Goal: Transaction & Acquisition: Purchase product/service

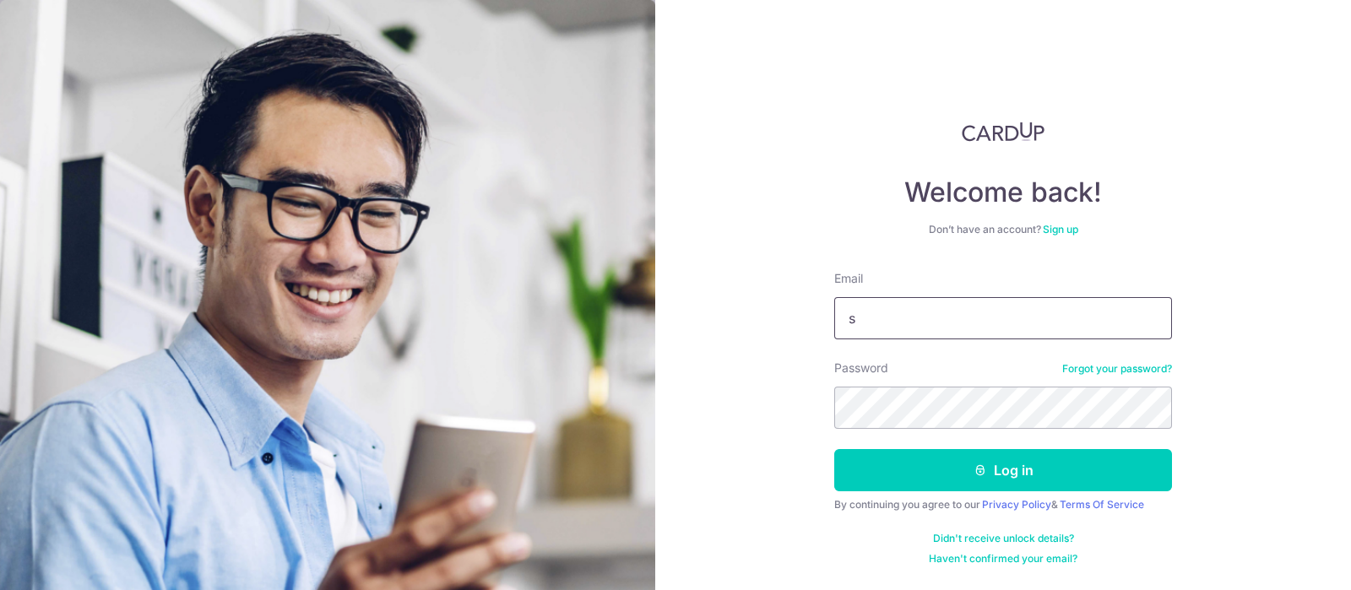
type input "sharon_lim@pave.com.sg"
click at [834, 449] on button "Log in" at bounding box center [1003, 470] width 338 height 42
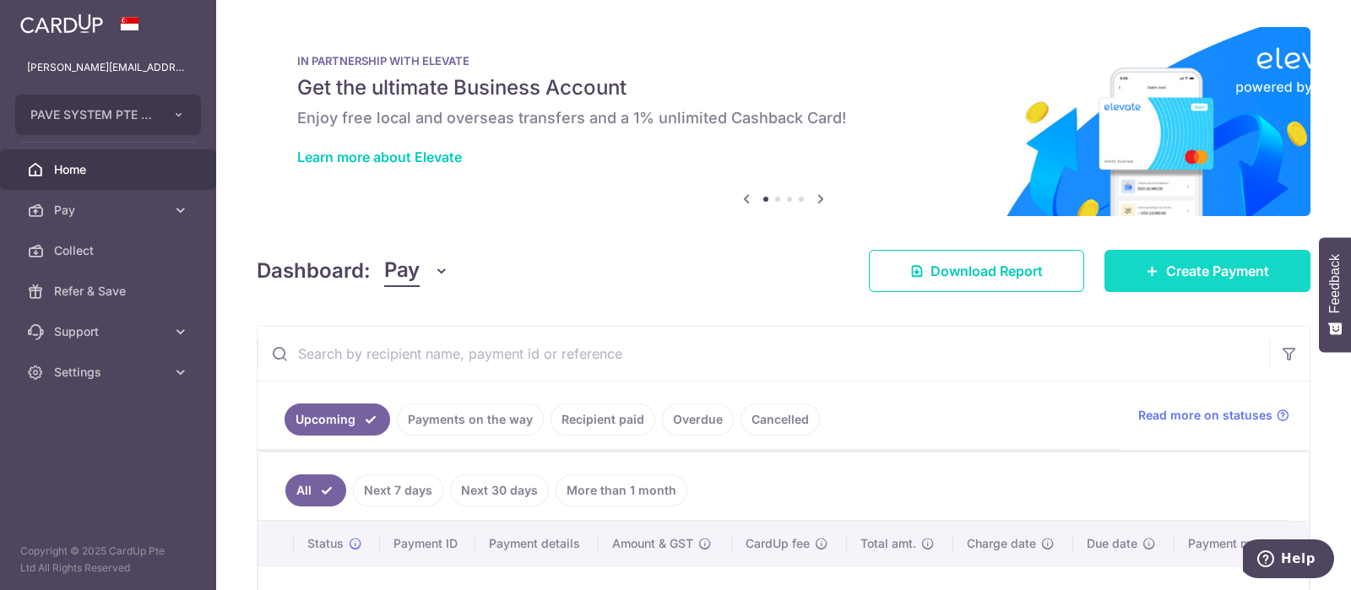
click at [1128, 280] on link "Create Payment" at bounding box center [1208, 271] width 206 height 42
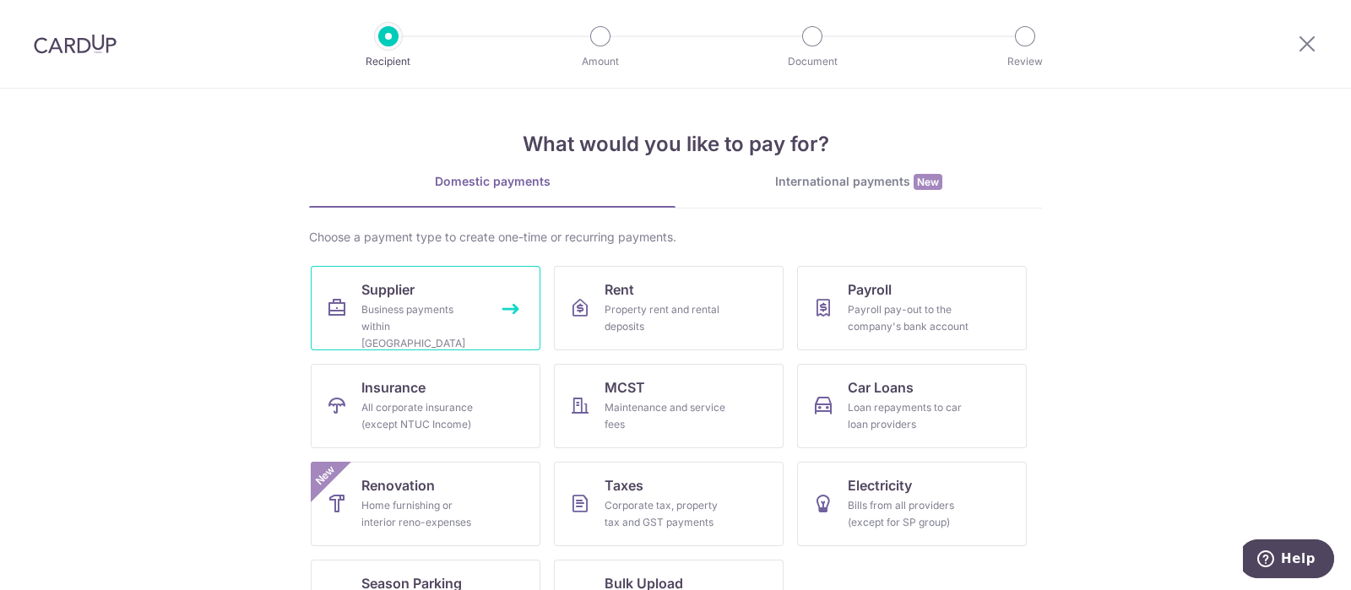
click at [425, 293] on link "Supplier Business payments within Singapore" at bounding box center [426, 308] width 230 height 84
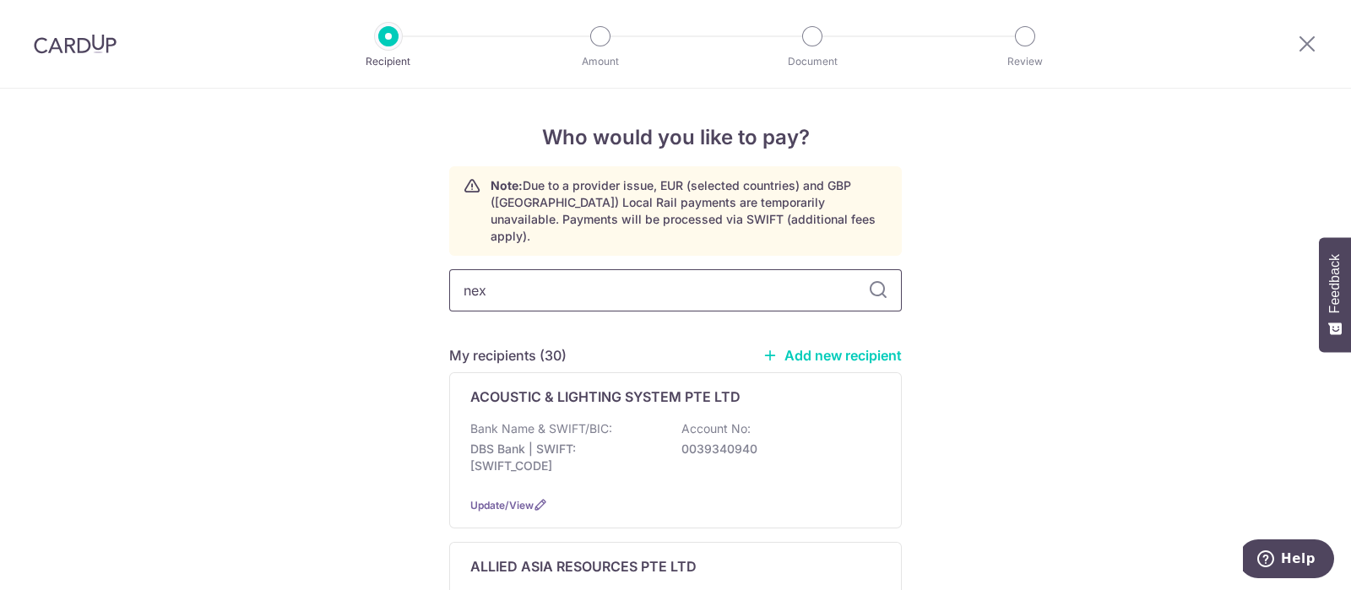
type input "nexlabs"
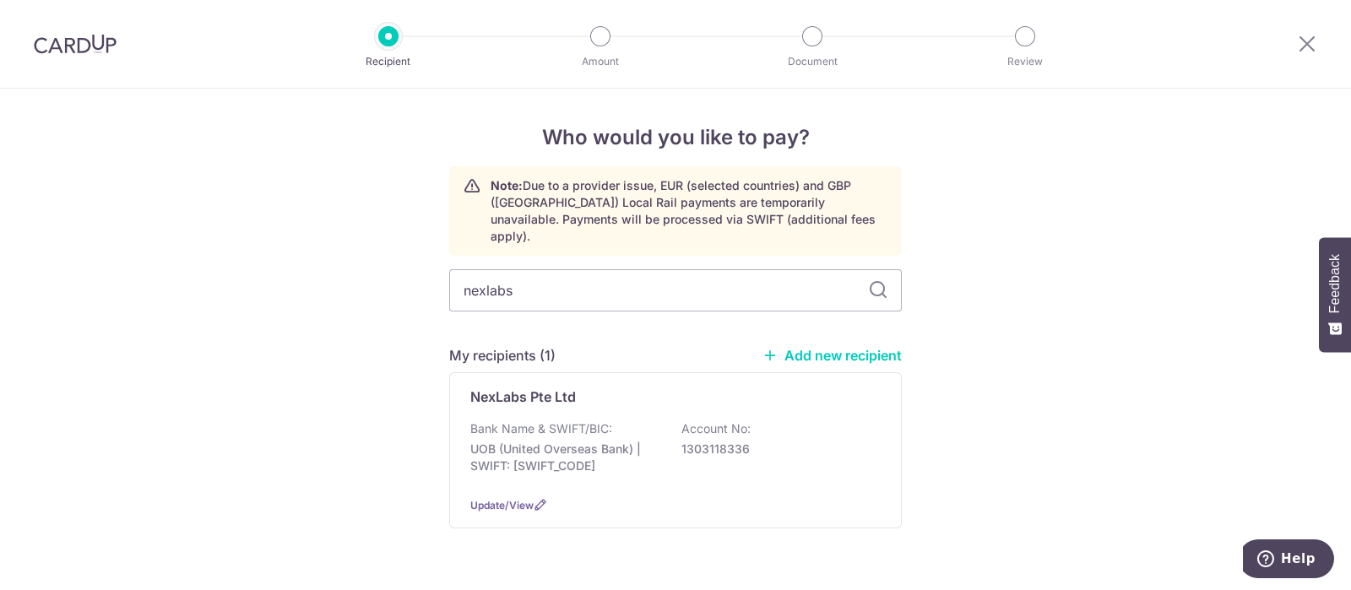
click at [874, 280] on icon at bounding box center [878, 290] width 20 height 20
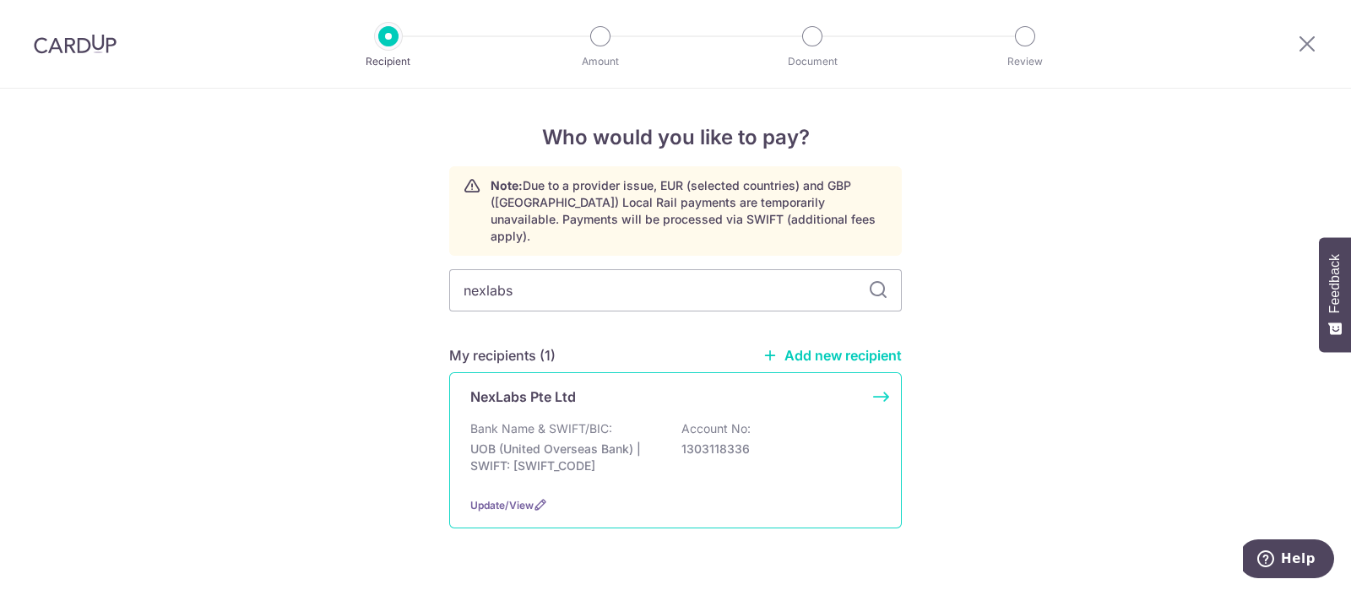
click at [637, 394] on div "NexLabs Pte Ltd Bank Name & SWIFT/BIC: UOB (United Overseas Bank) | SWIFT: UOVB…" at bounding box center [675, 450] width 453 height 156
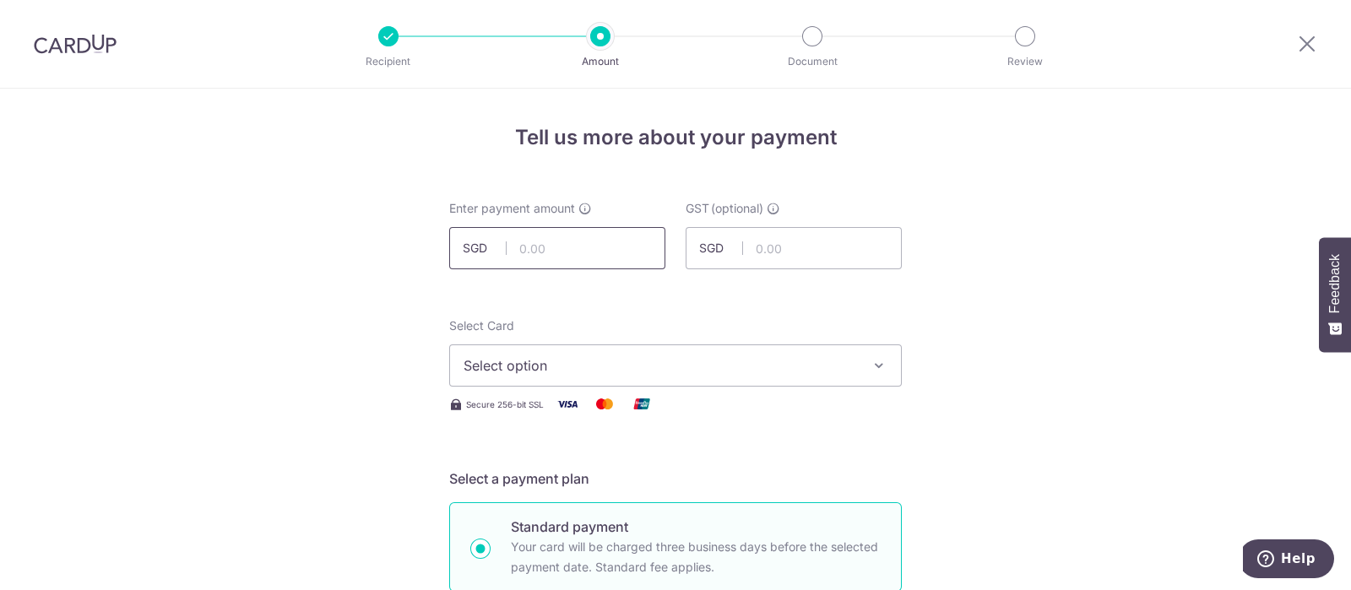
click at [557, 241] on input "text" at bounding box center [557, 248] width 216 height 42
paste input "61,619.88"
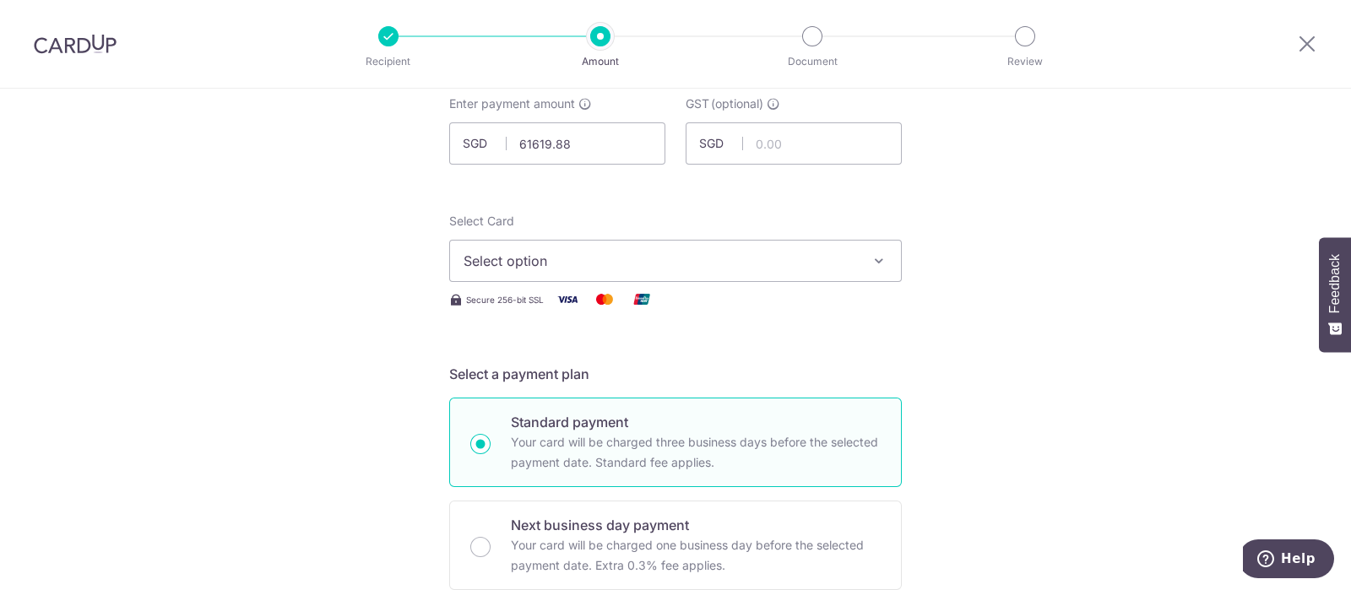
click at [588, 255] on span "Select option" at bounding box center [661, 261] width 394 height 20
type input "61,619.88"
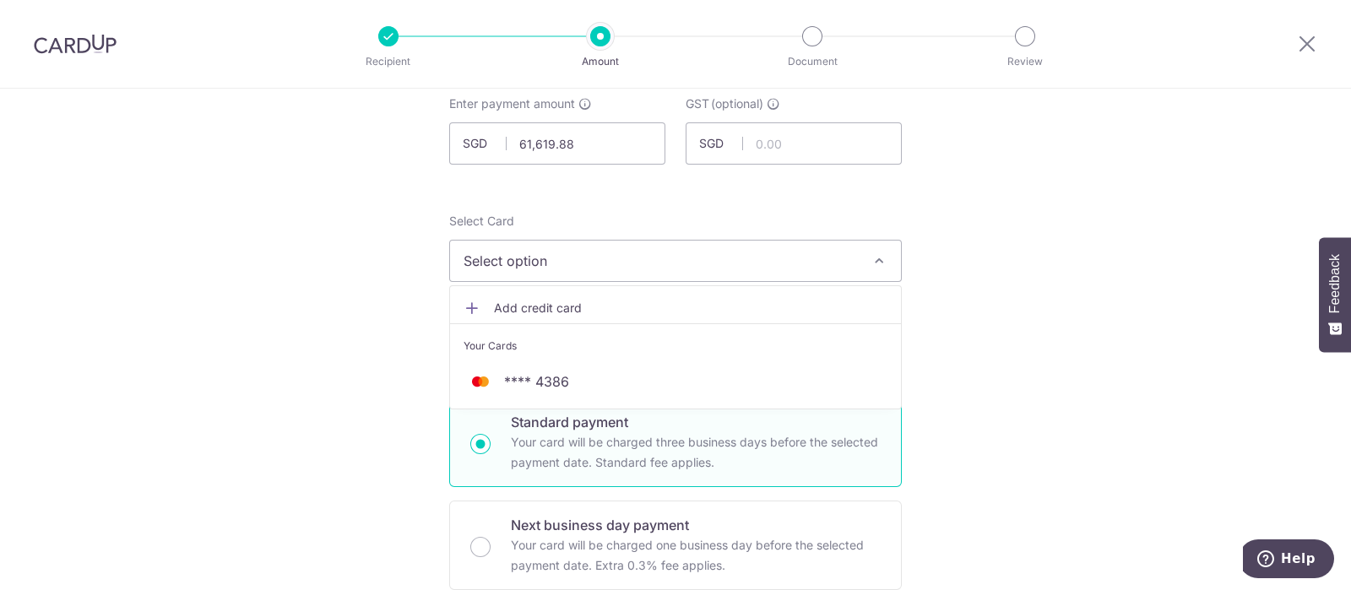
click at [541, 311] on span "Add credit card" at bounding box center [691, 308] width 394 height 17
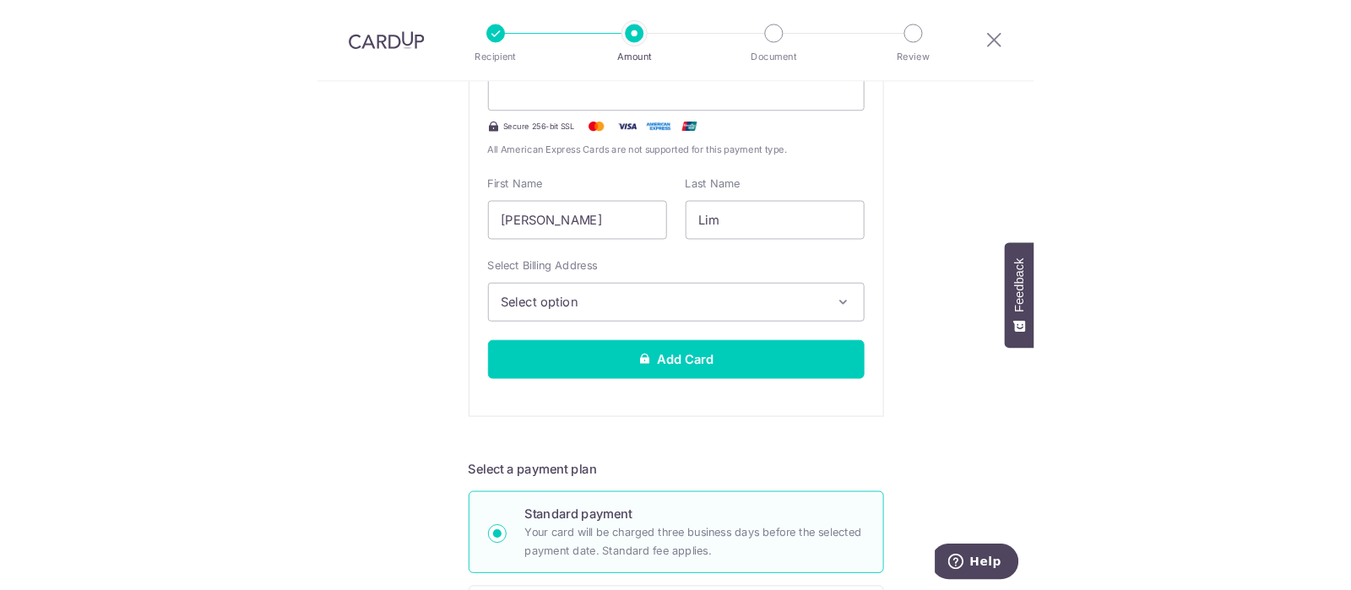
scroll to position [317, 0]
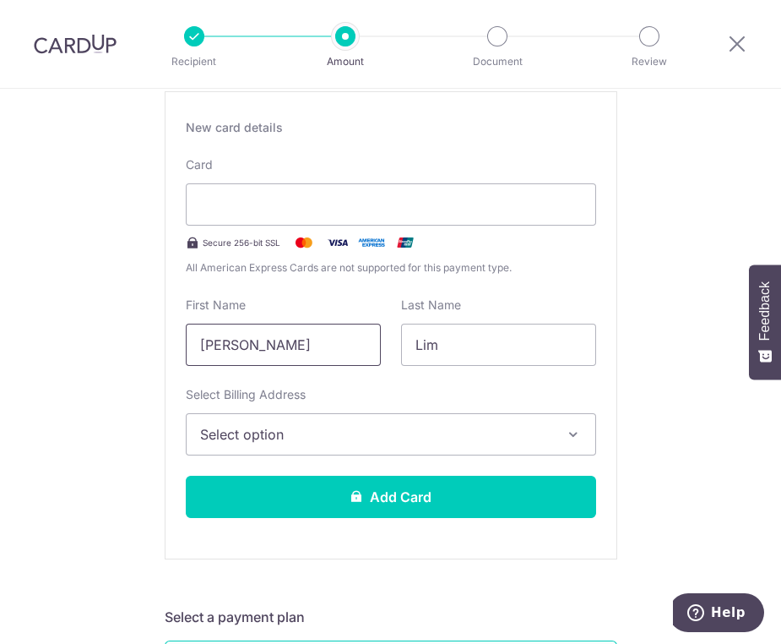
drag, startPoint x: 286, startPoint y: 348, endPoint x: 167, endPoint y: 341, distance: 119.3
click at [168, 341] on div "New card details Card Secure 256-bit SSL All American Express Cards are not sup…" at bounding box center [391, 325] width 453 height 468
type input "PAVE System"
click at [440, 348] on input "Lim" at bounding box center [498, 344] width 195 height 42
drag, startPoint x: 441, startPoint y: 348, endPoint x: 367, endPoint y: 345, distance: 73.6
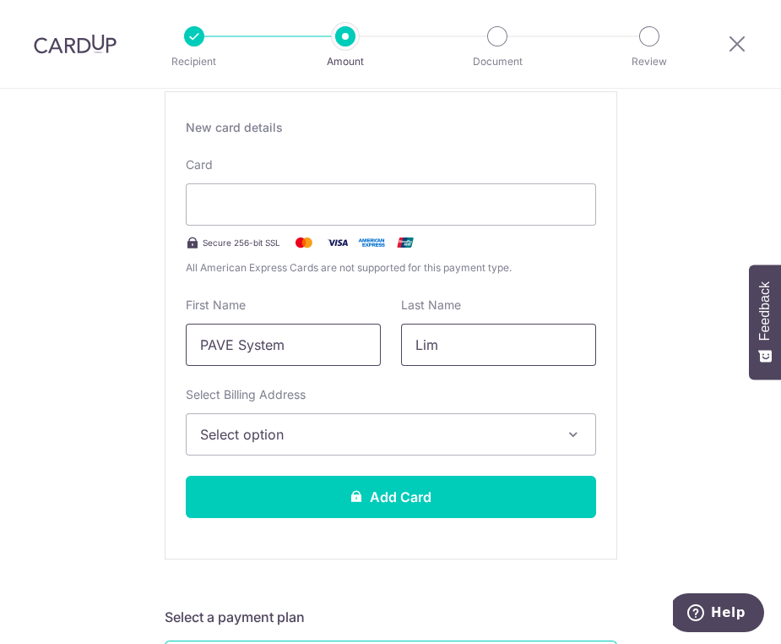
click at [367, 345] on div "First Name PAVE System Last Name Lim" at bounding box center [391, 330] width 431 height 69
type input "Pte Ltd"
click at [347, 427] on span "Select option" at bounding box center [375, 434] width 351 height 20
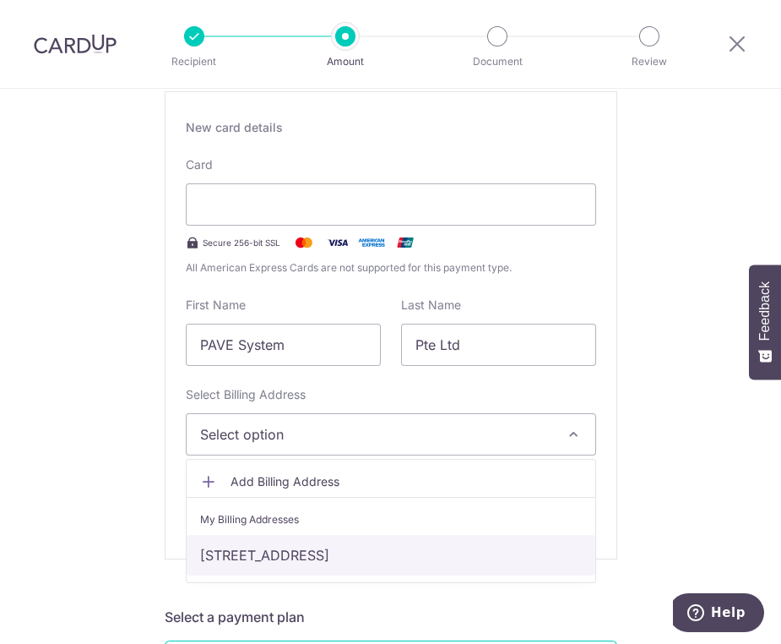
click at [248, 544] on link "Blk 3016, #06-10, EASTech, Singapore, Singapore, Singapore-489947" at bounding box center [391, 555] width 409 height 41
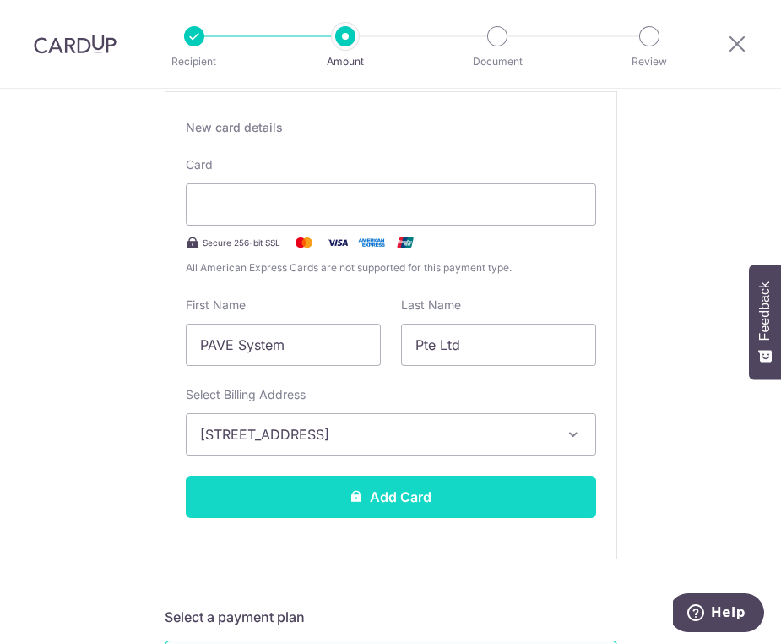
click at [438, 490] on button "Add Card" at bounding box center [391, 496] width 410 height 42
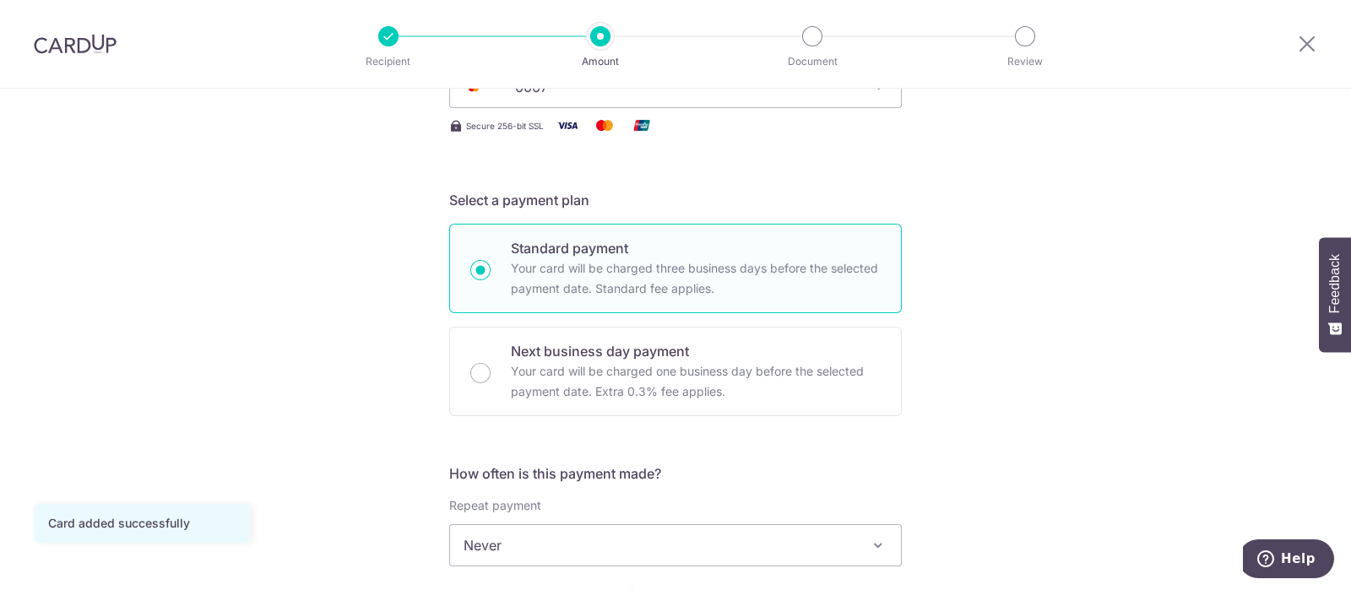
scroll to position [528, 0]
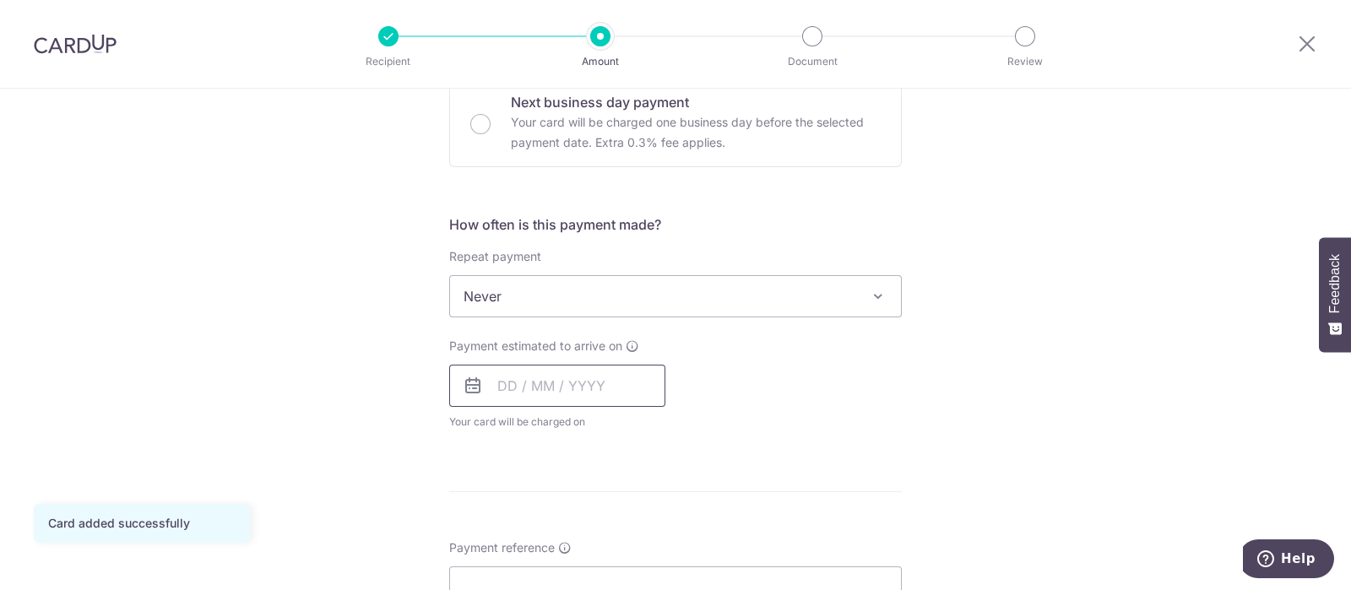
click at [549, 379] on input "text" at bounding box center [557, 386] width 216 height 42
click at [573, 534] on link "10" at bounding box center [585, 539] width 27 height 27
type input "10/09/2025"
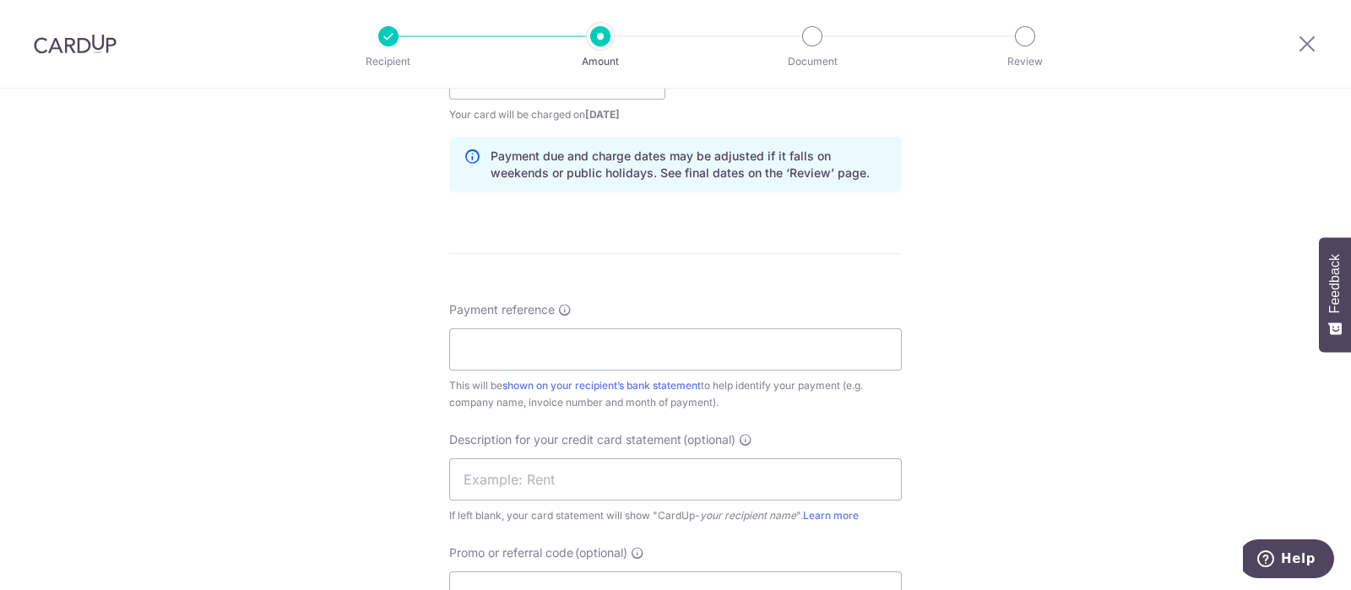
scroll to position [844, 0]
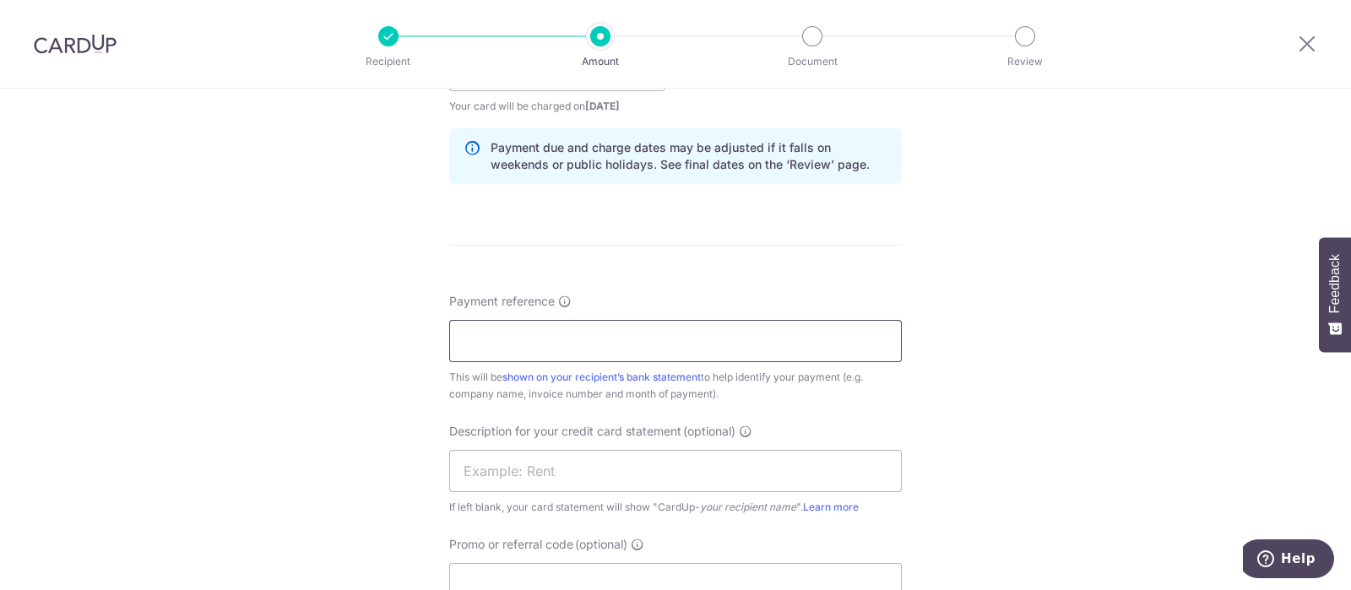
click at [821, 341] on input "Payment reference" at bounding box center [675, 341] width 453 height 42
drag, startPoint x: 588, startPoint y: 331, endPoint x: 609, endPoint y: 331, distance: 21.1
click at [609, 331] on input "PAVE System (PV503031)" at bounding box center [675, 341] width 453 height 42
click at [622, 334] on input "PAVE System (PV506161)" at bounding box center [675, 341] width 453 height 42
type input "PAVE System (PV506161)"
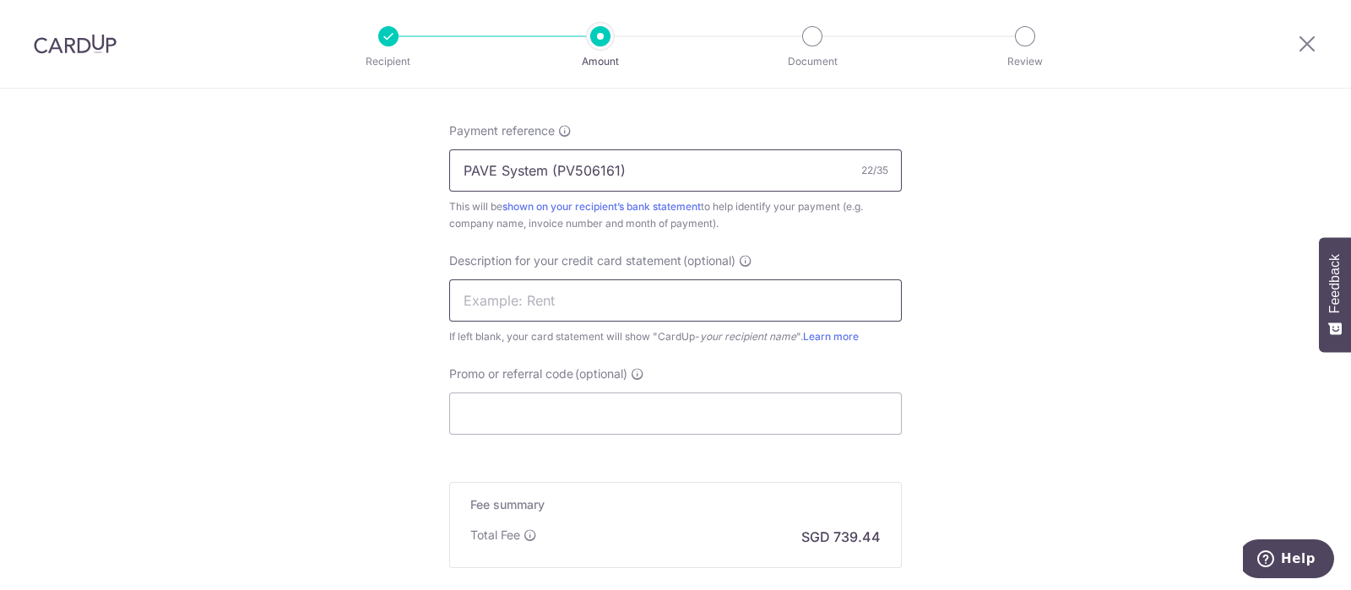
scroll to position [1056, 0]
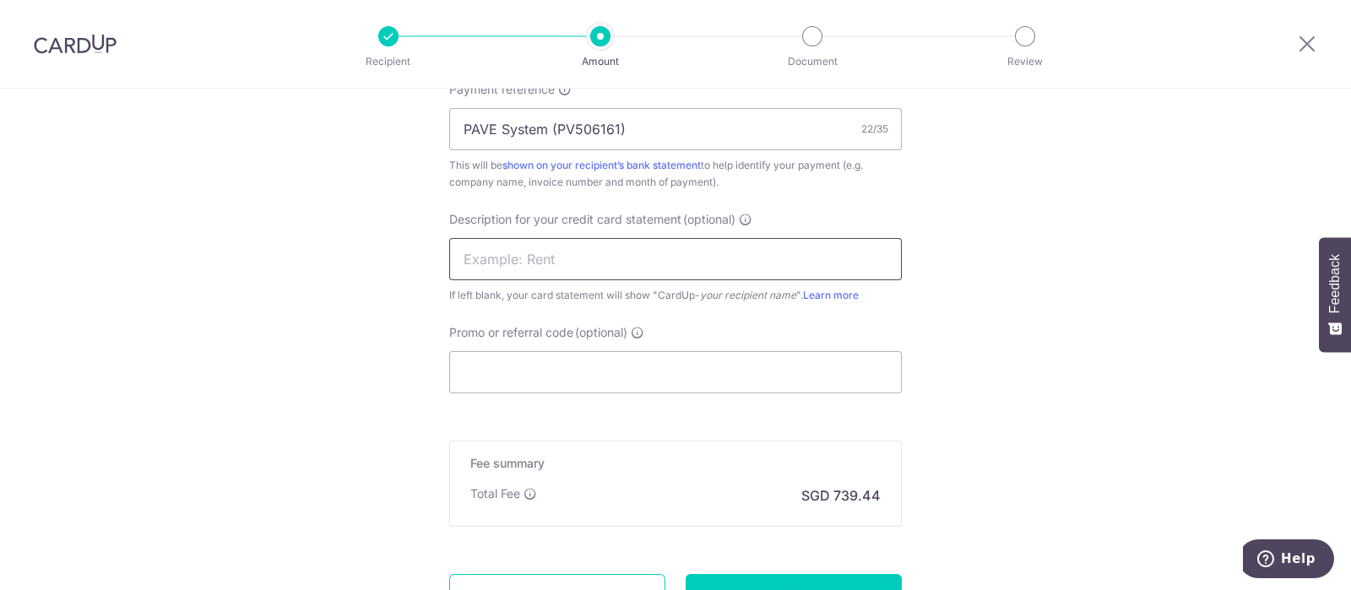
click at [686, 255] on input "text" at bounding box center [675, 259] width 453 height 42
paste input "CM020925"
type input "CM020925"
click at [655, 365] on input "Promo or referral code (optional)" at bounding box center [675, 372] width 453 height 42
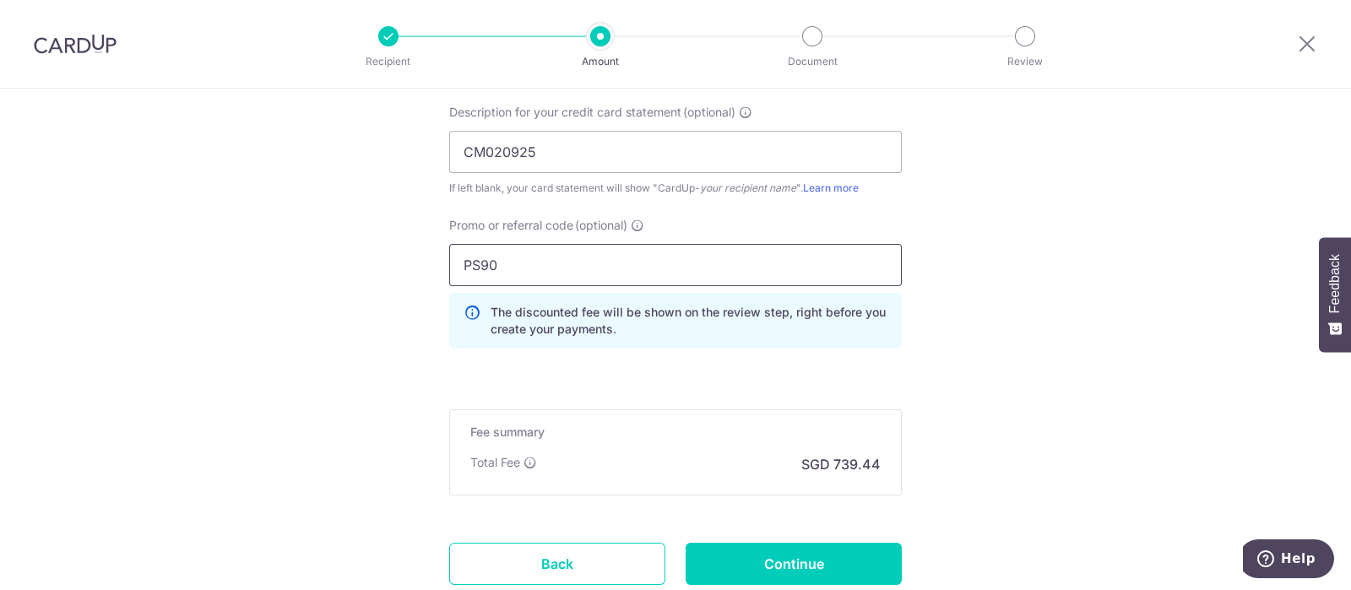
scroll to position [1281, 0]
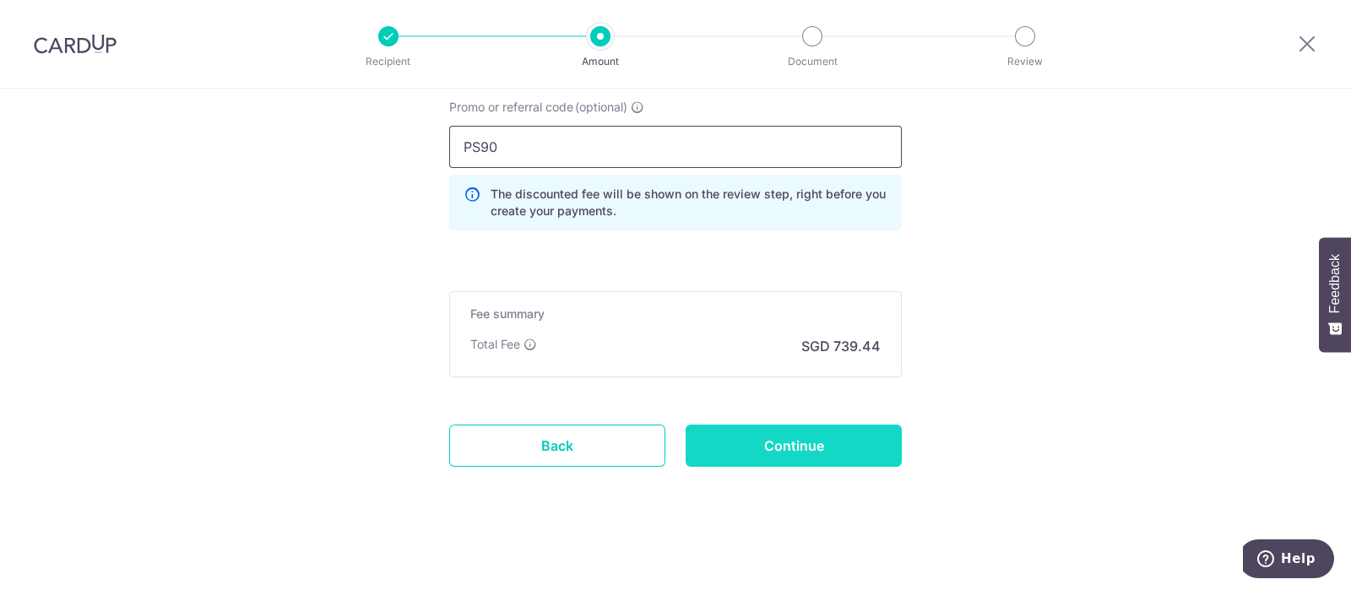
type input "PS90"
click at [861, 453] on input "Continue" at bounding box center [794, 446] width 216 height 42
type input "Create Schedule"
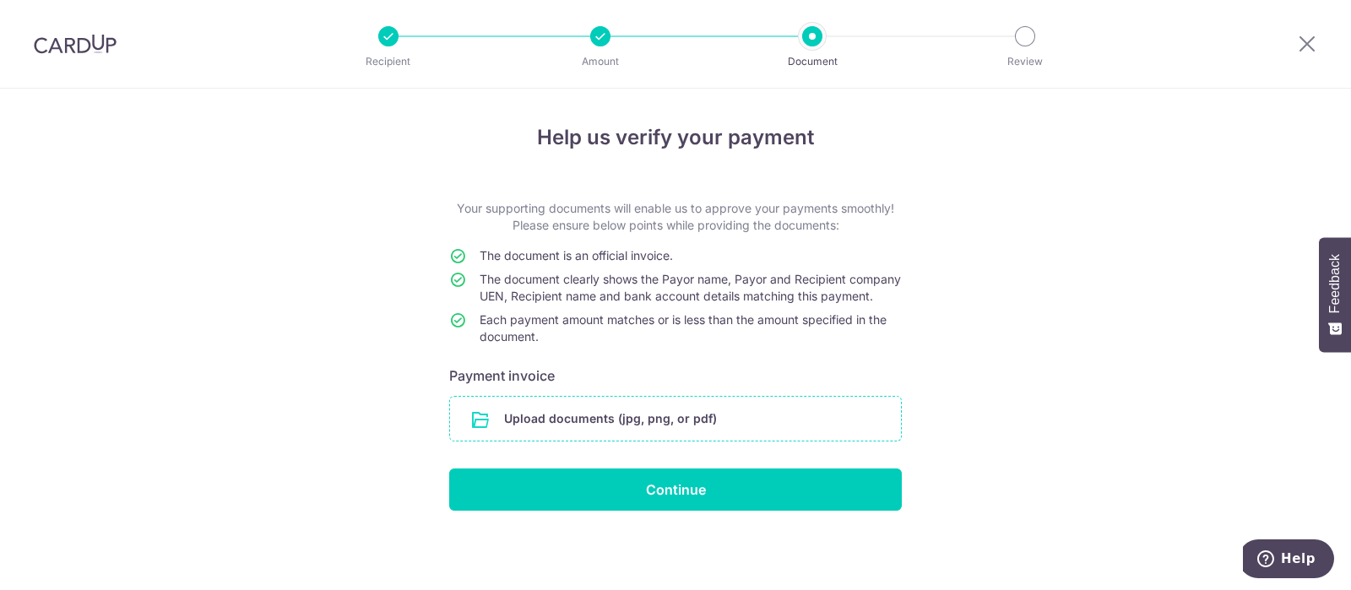
click at [731, 441] on input "file" at bounding box center [675, 419] width 451 height 44
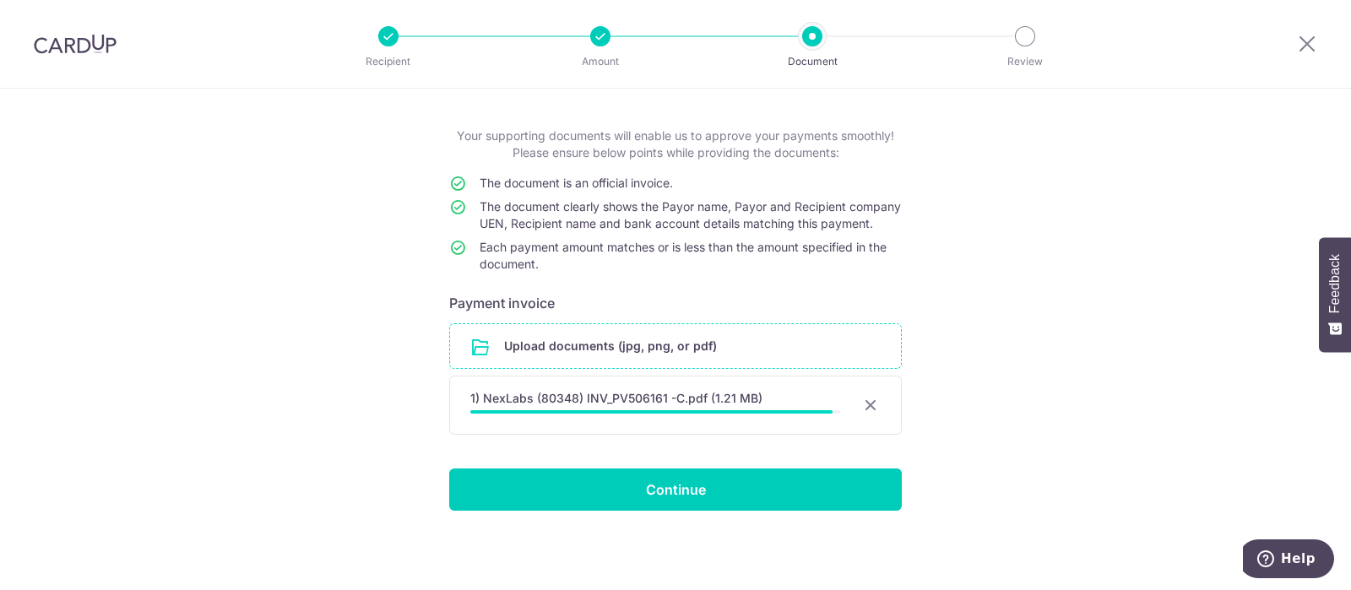
scroll to position [84, 0]
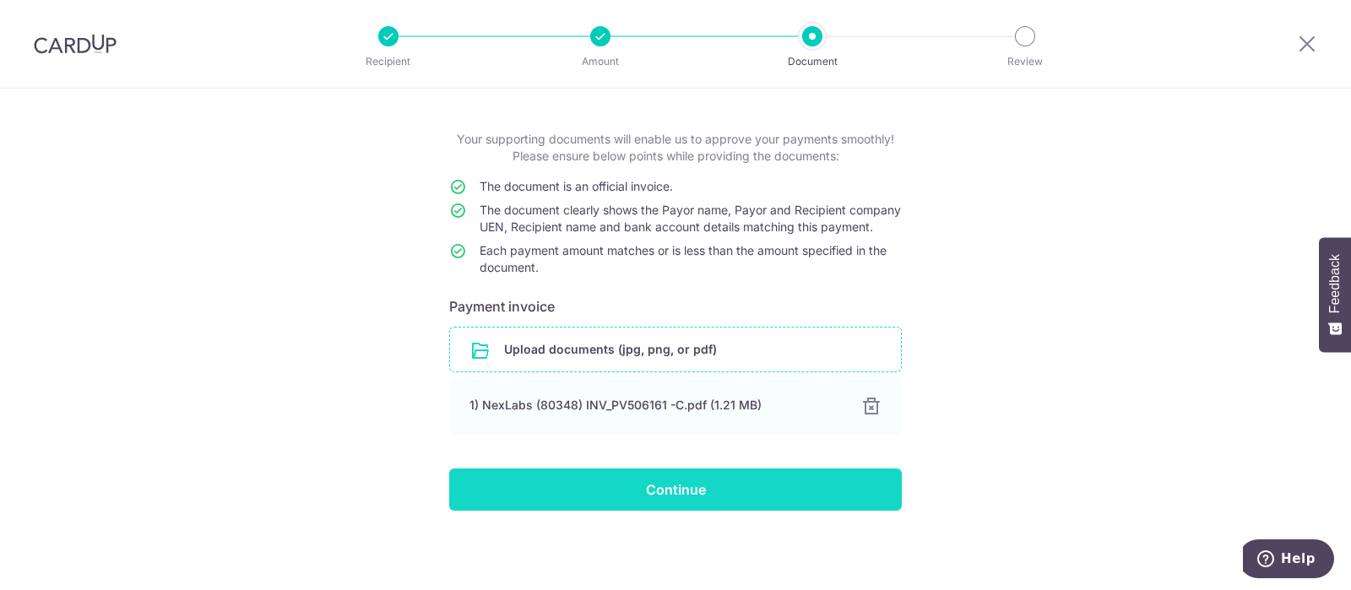
click at [754, 483] on input "Continue" at bounding box center [675, 490] width 453 height 42
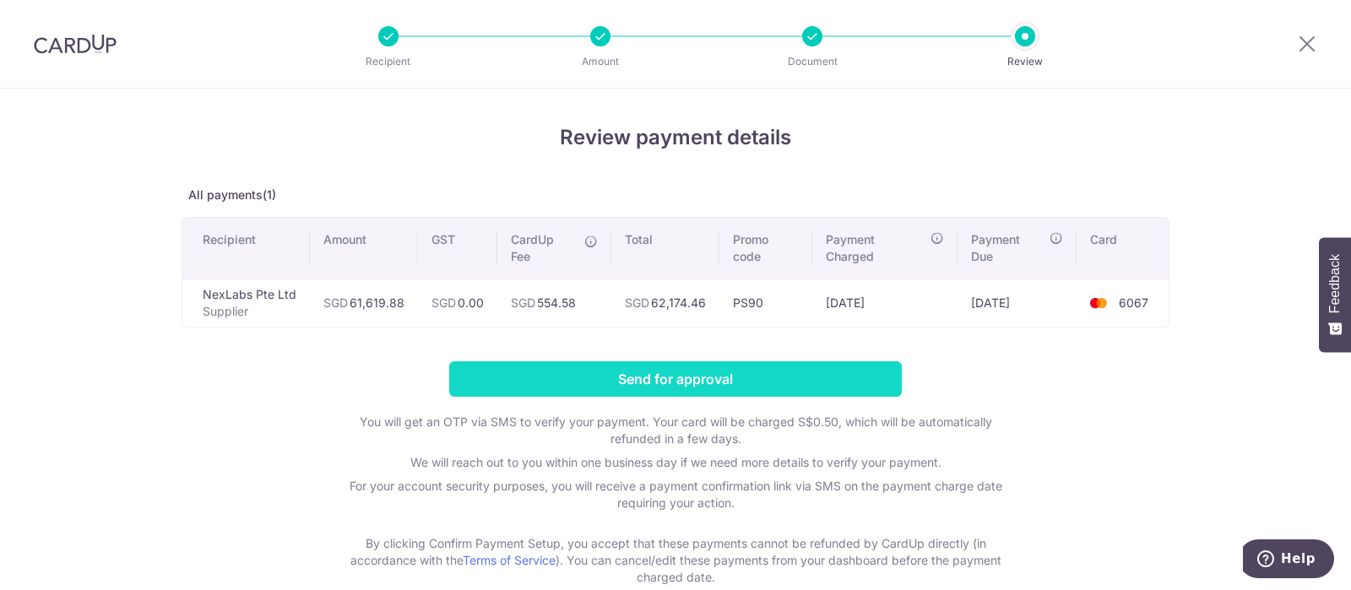
click at [828, 389] on input "Send for approval" at bounding box center [675, 378] width 453 height 35
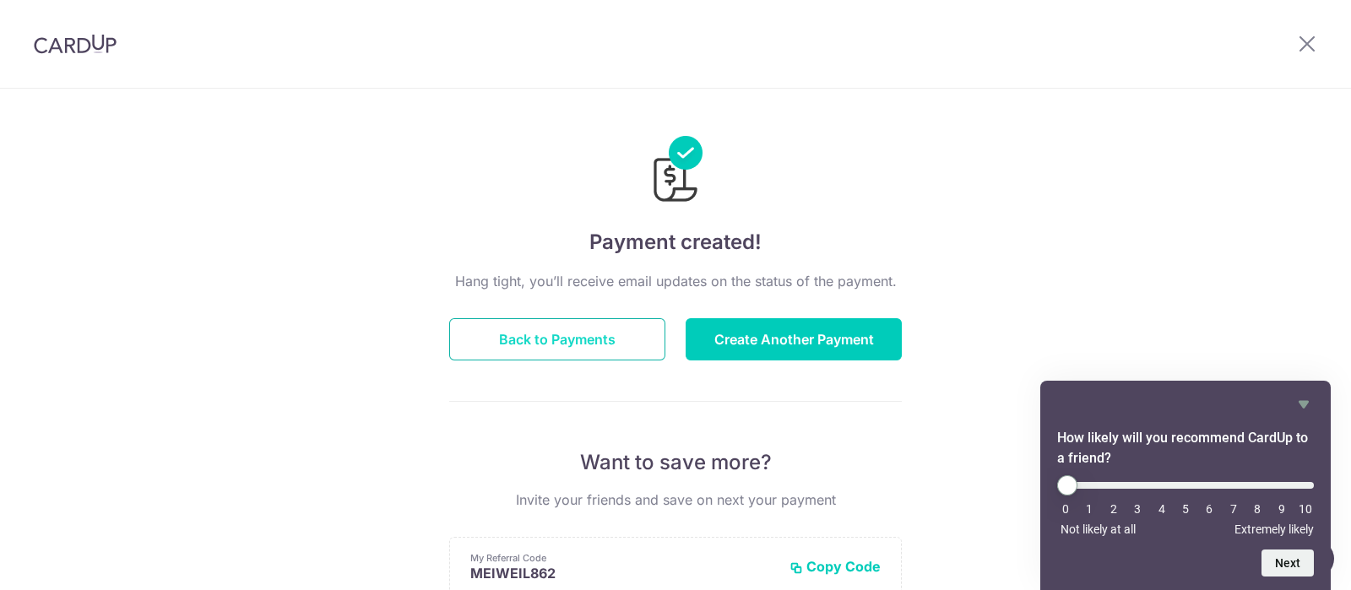
click at [604, 348] on button "Back to Payments" at bounding box center [557, 339] width 216 height 42
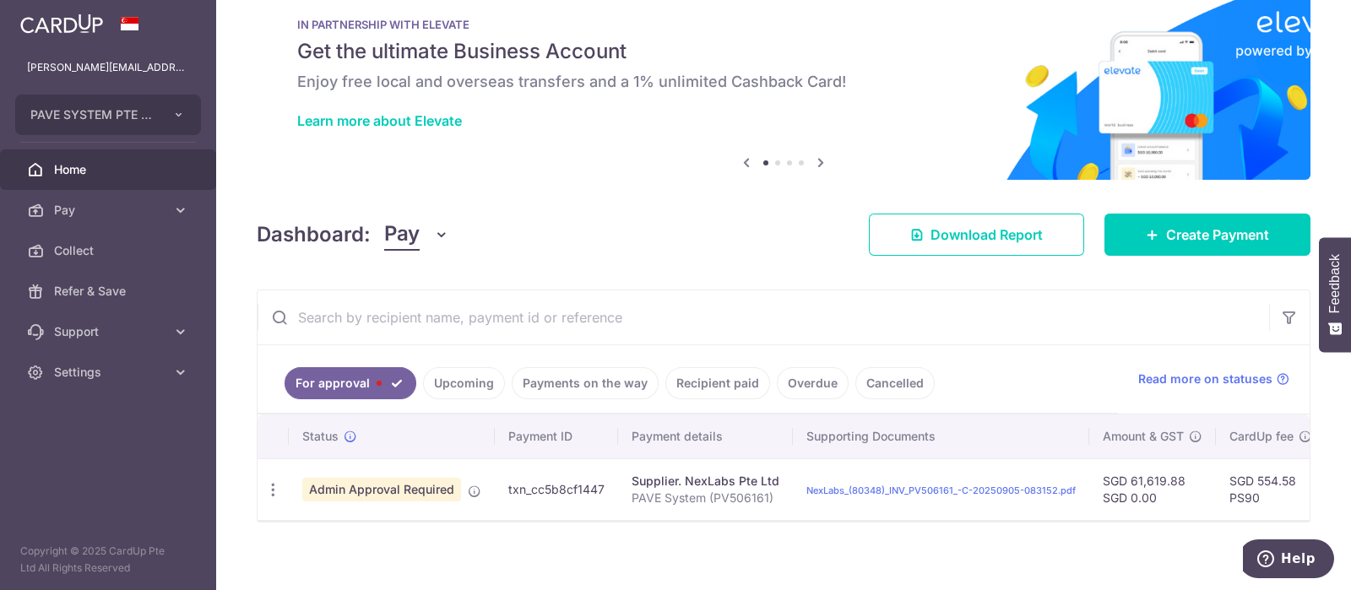
click at [470, 379] on link "Upcoming" at bounding box center [464, 383] width 82 height 32
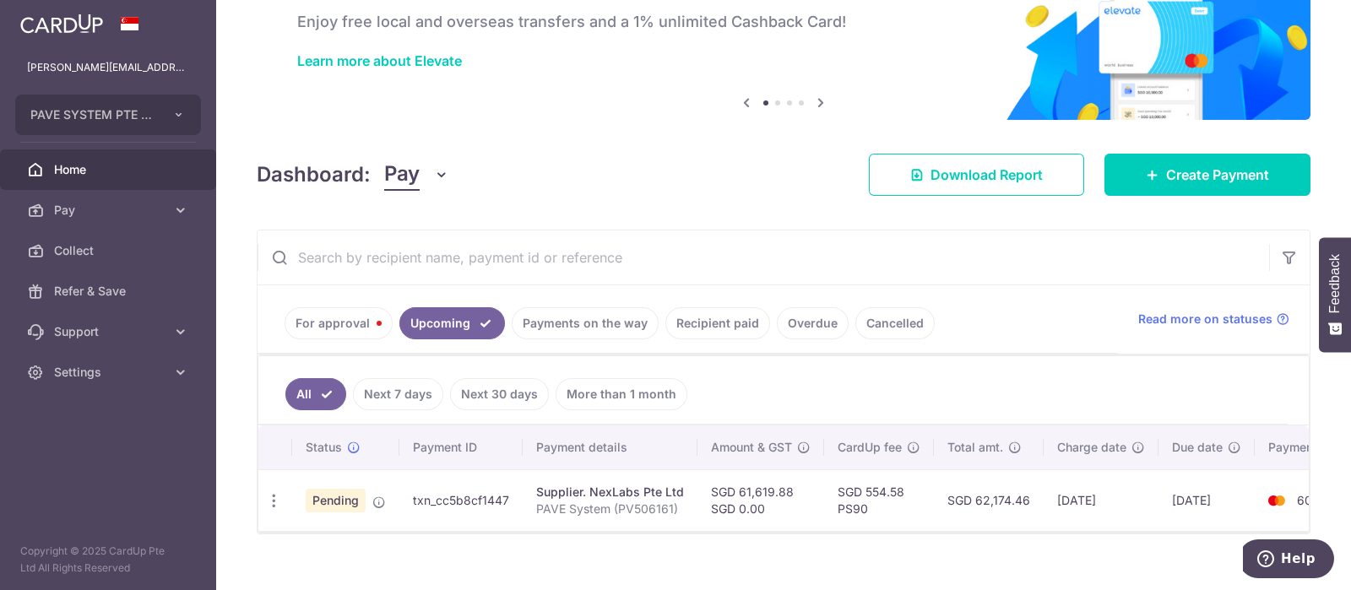
scroll to position [127, 0]
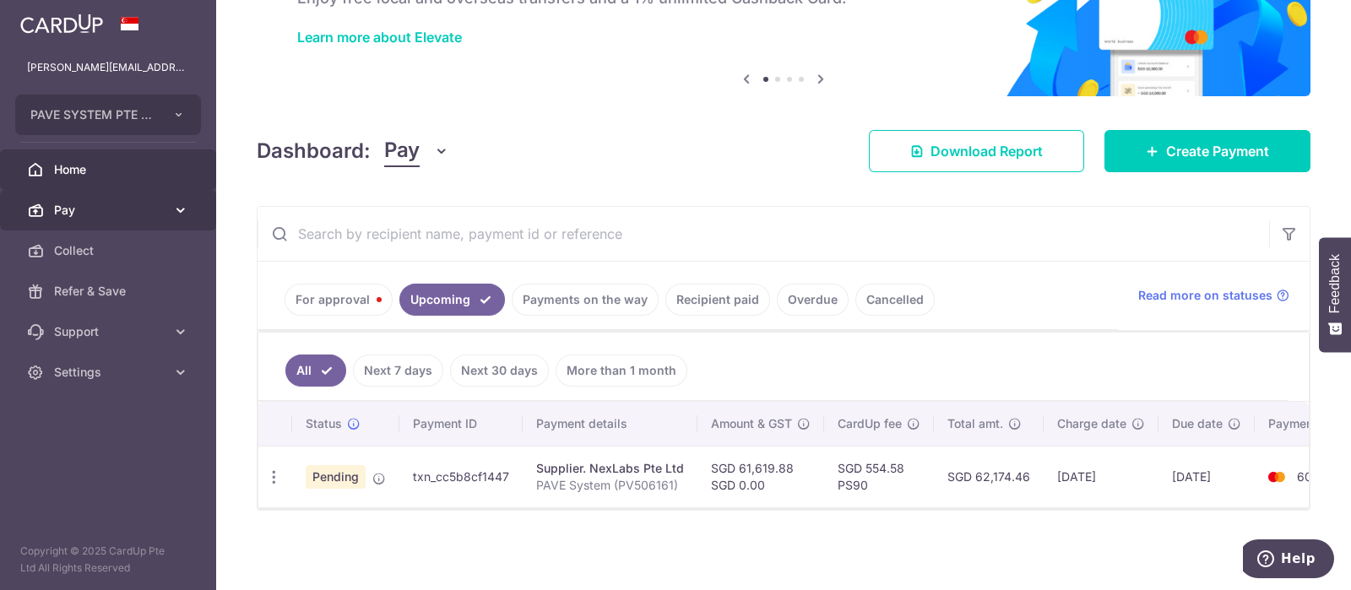
click at [160, 214] on span "Pay" at bounding box center [109, 210] width 111 height 17
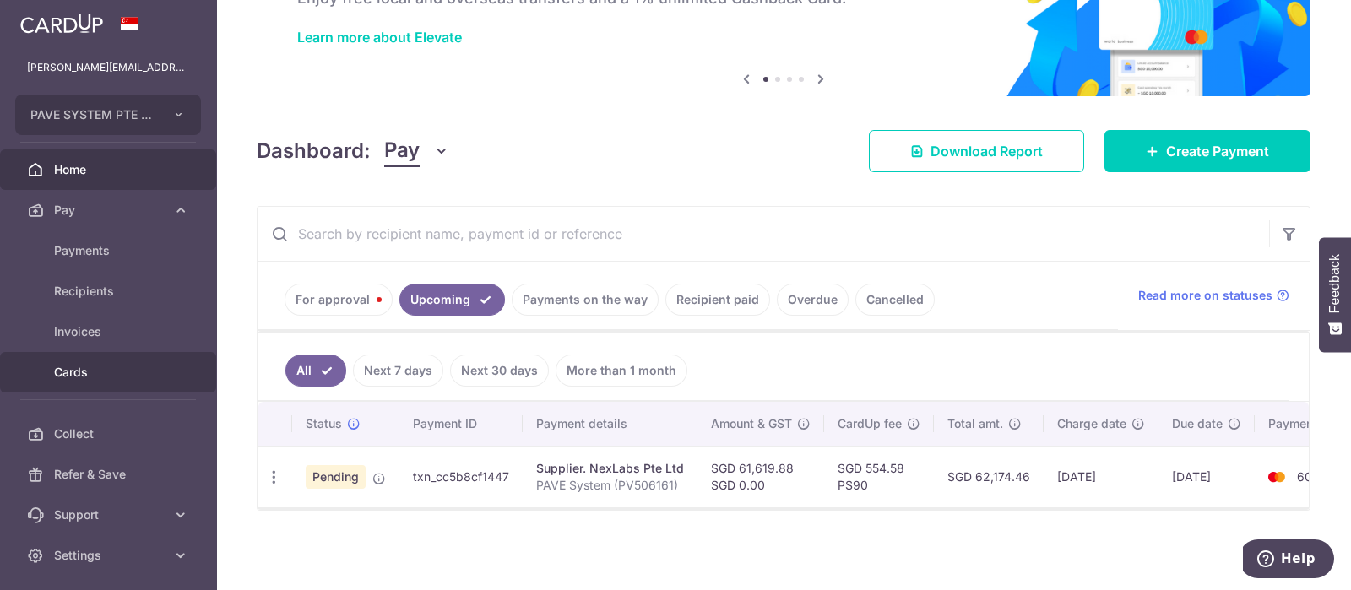
click at [76, 366] on span "Cards" at bounding box center [109, 372] width 111 height 17
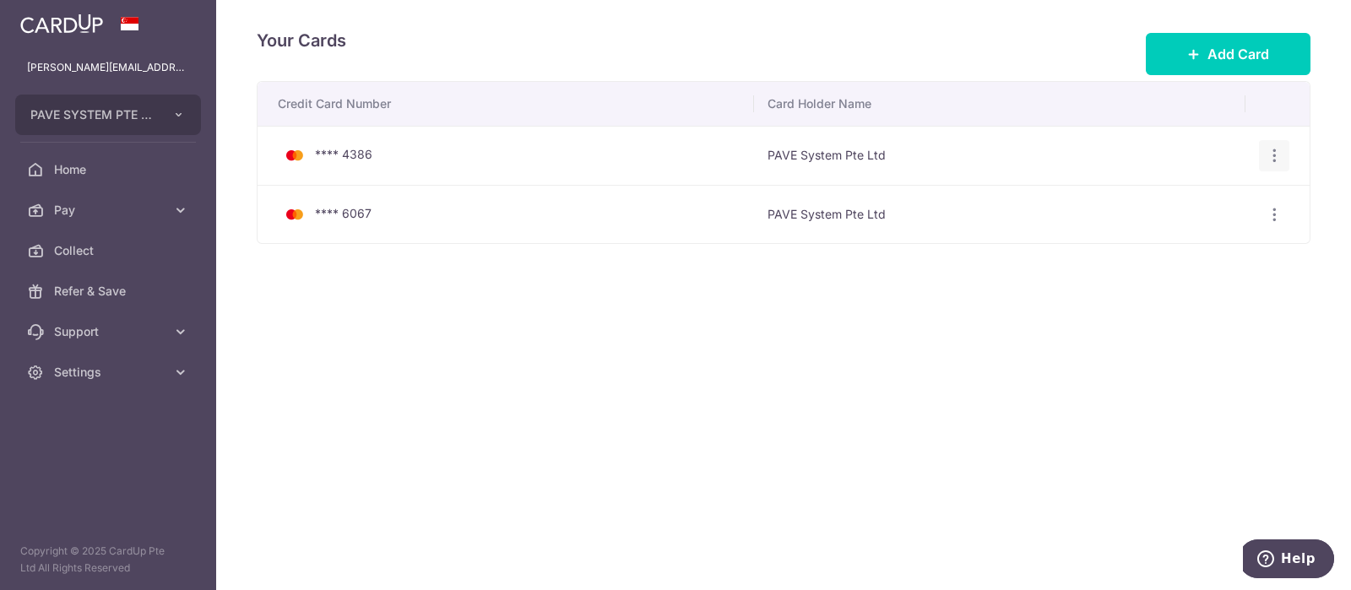
click at [1275, 149] on icon "button" at bounding box center [1275, 156] width 18 height 18
click at [1174, 242] on span "Delete" at bounding box center [1217, 243] width 115 height 20
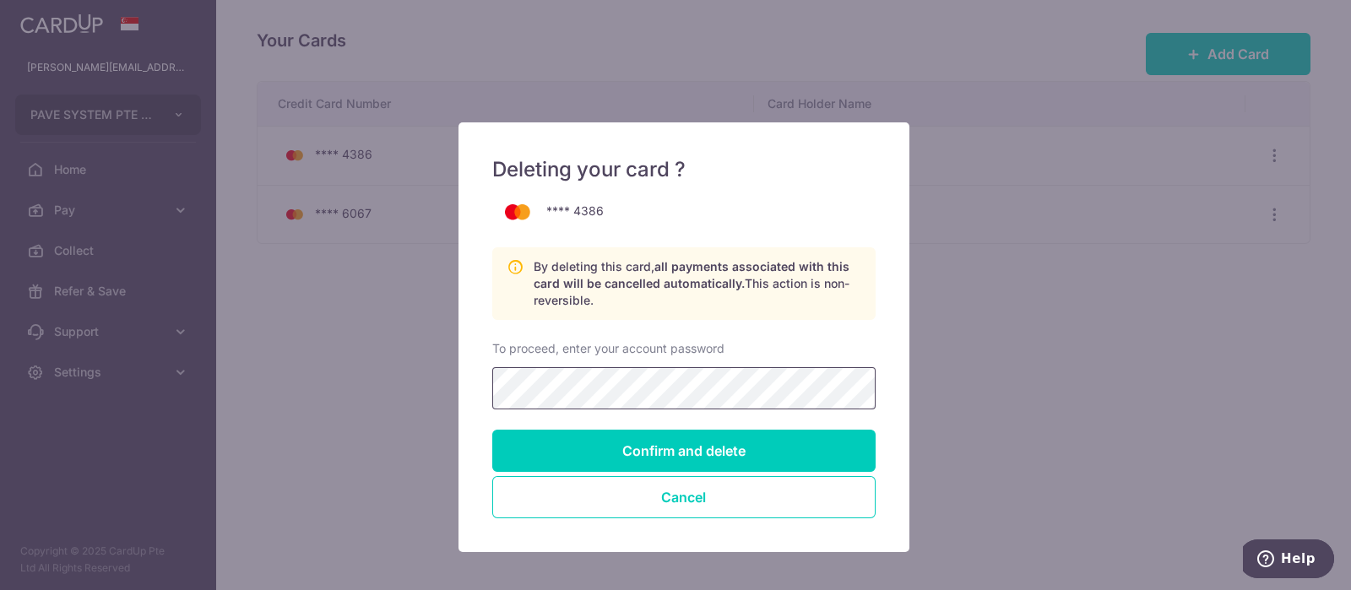
click at [492, 430] on input "Confirm and delete" at bounding box center [683, 451] width 383 height 42
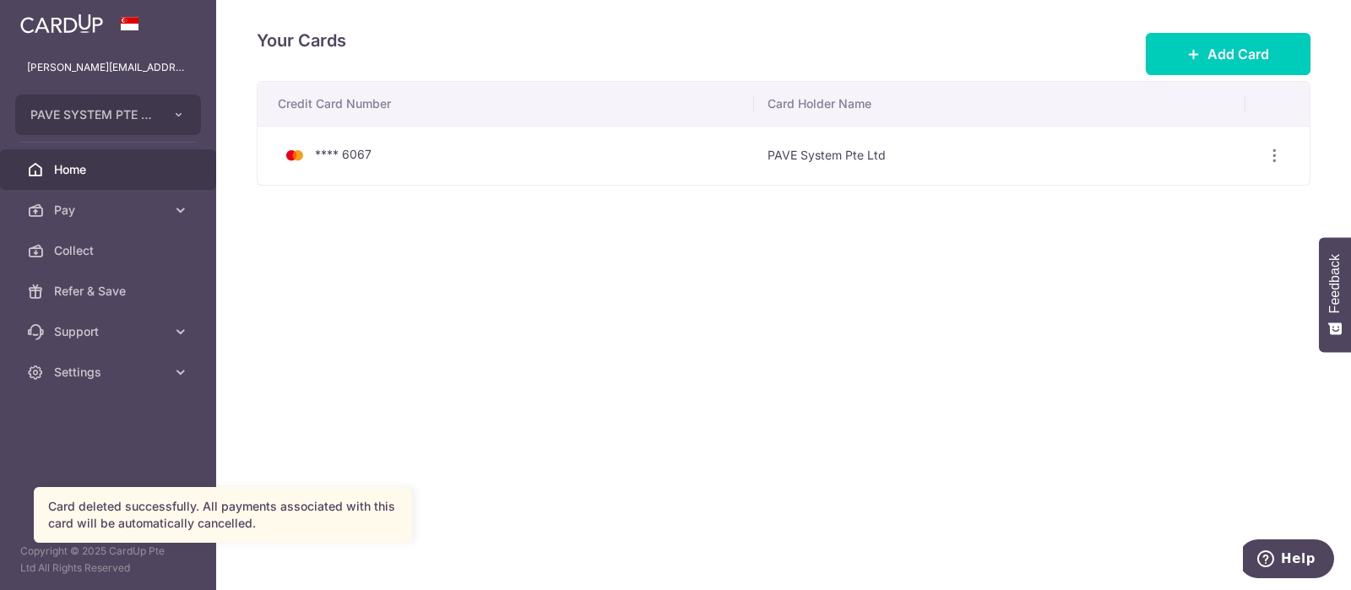
click at [110, 171] on span "Home" at bounding box center [109, 169] width 111 height 17
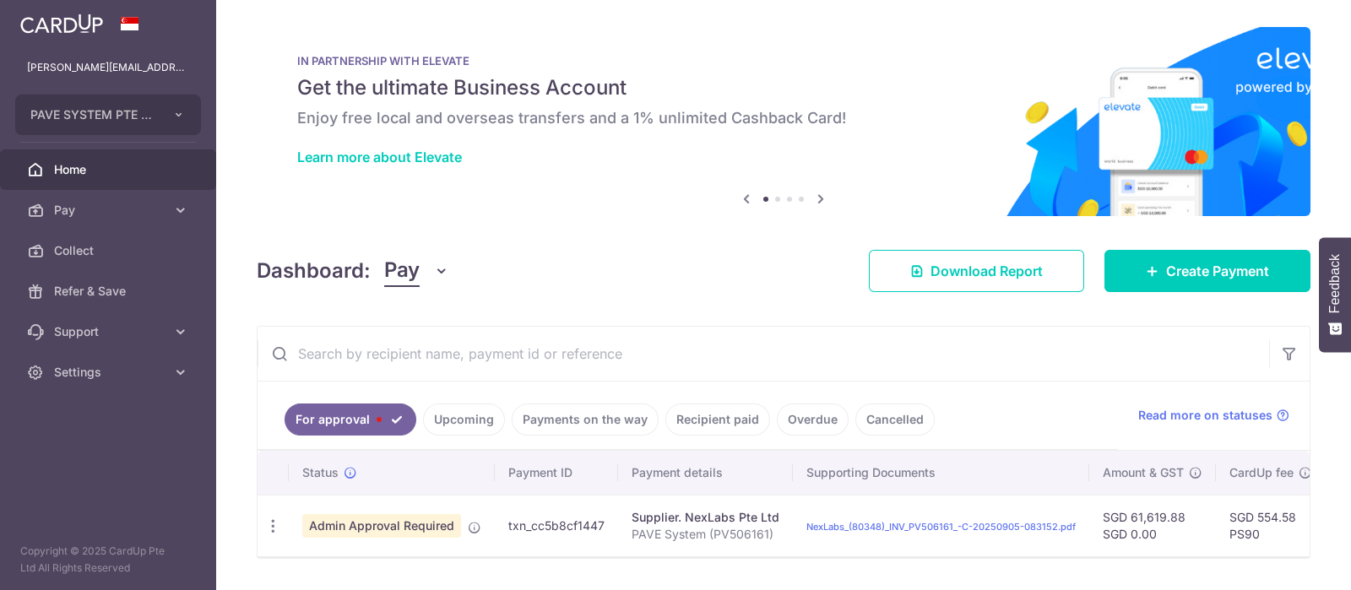
scroll to position [36, 0]
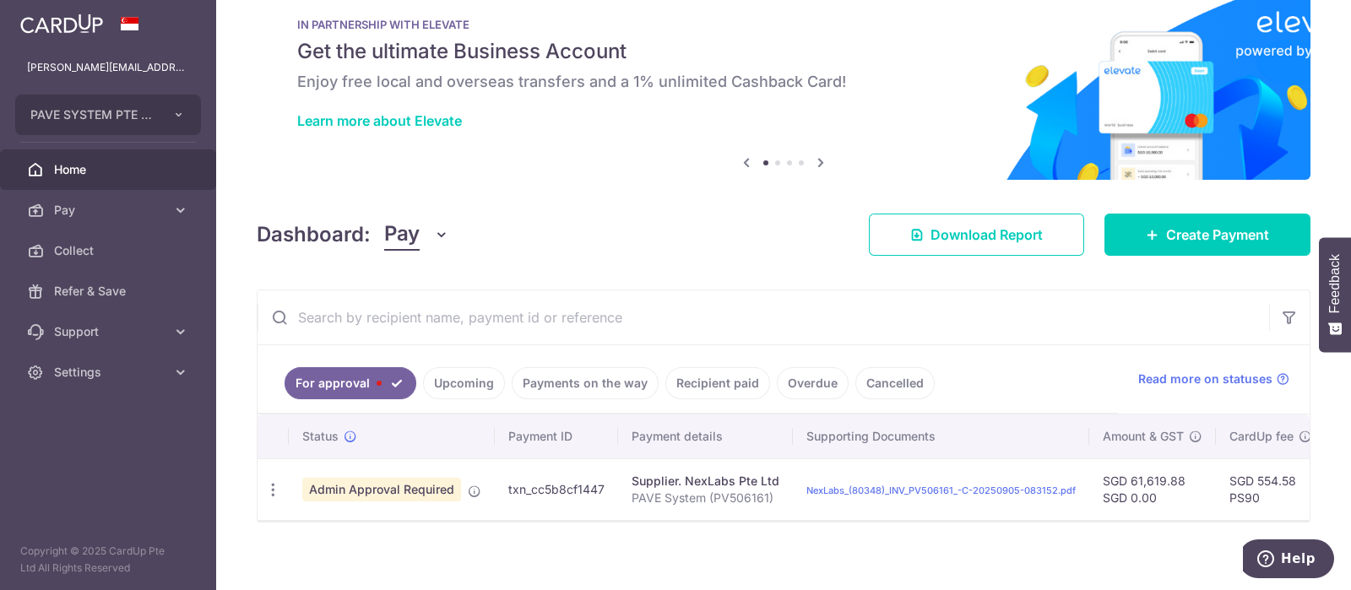
click at [455, 370] on link "Upcoming" at bounding box center [464, 383] width 82 height 32
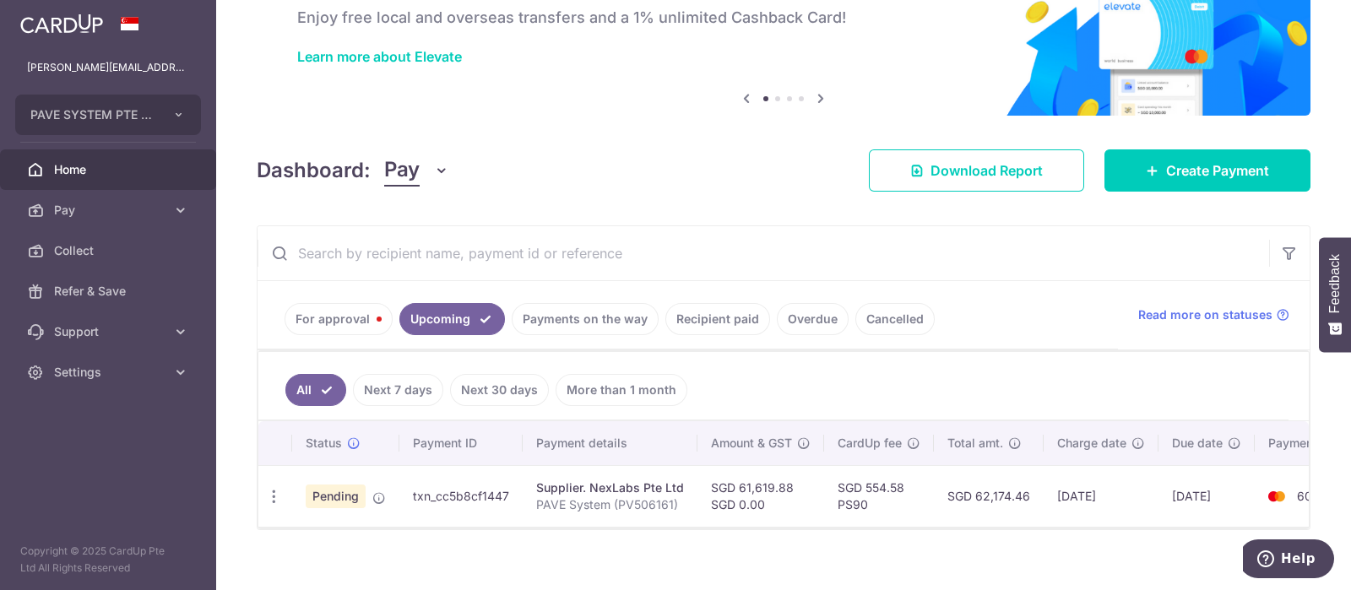
scroll to position [127, 0]
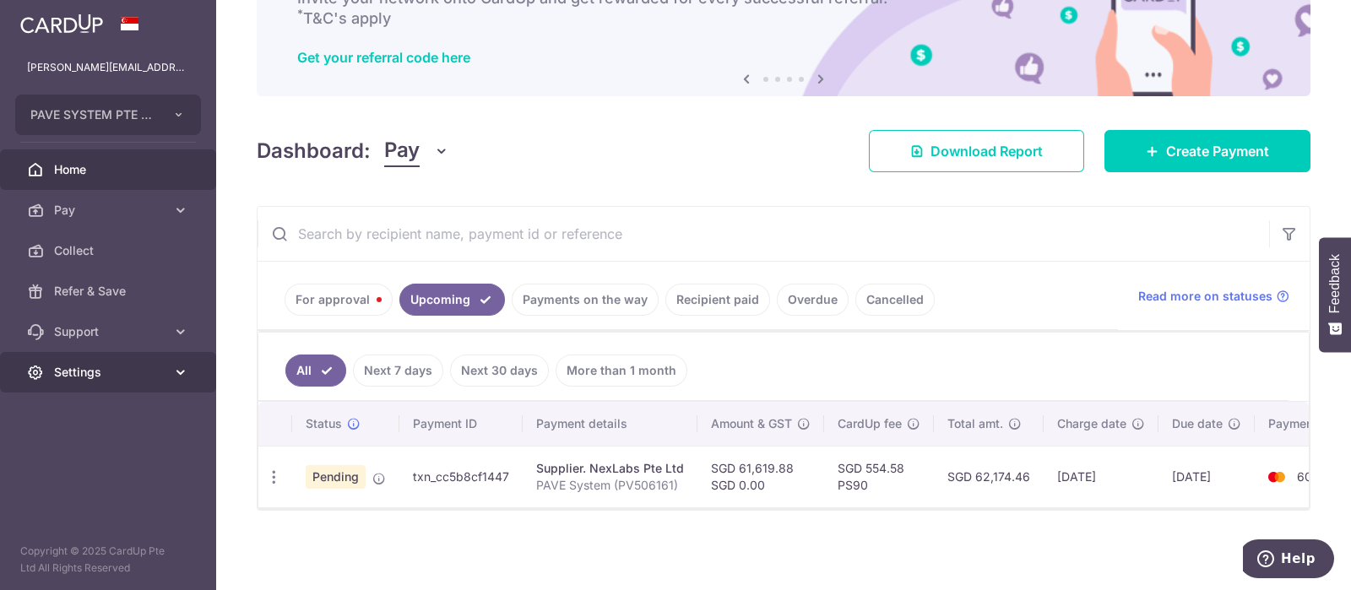
click at [74, 365] on span "Settings" at bounding box center [109, 372] width 111 height 17
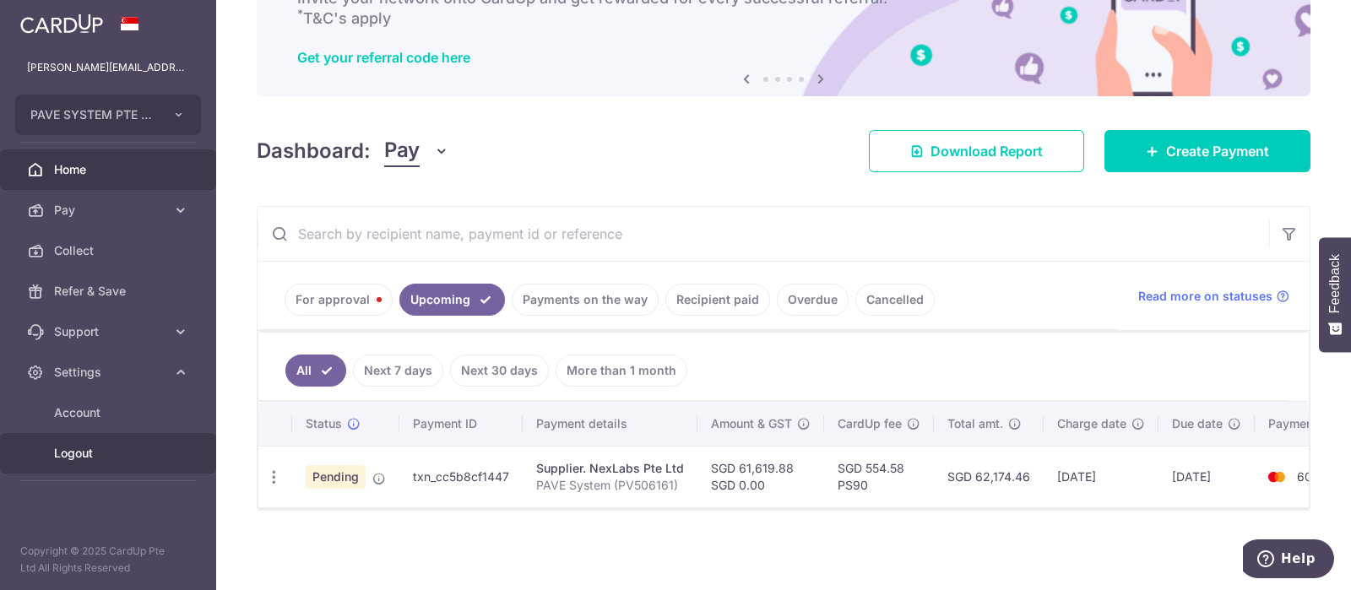
click at [79, 458] on span "Logout" at bounding box center [109, 453] width 111 height 17
